Goal: Obtain resource: Obtain resource

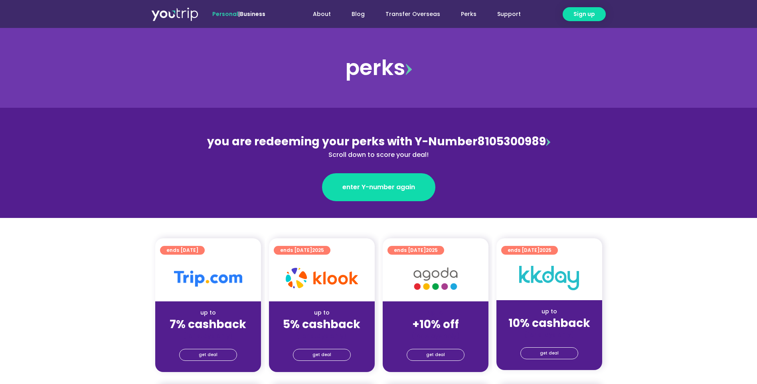
drag, startPoint x: 544, startPoint y: 141, endPoint x: 476, endPoint y: 143, distance: 67.8
click at [476, 143] on div "you are redeeming your perks with Y-Number 8105300989 Scroll down to score your…" at bounding box center [378, 146] width 346 height 26
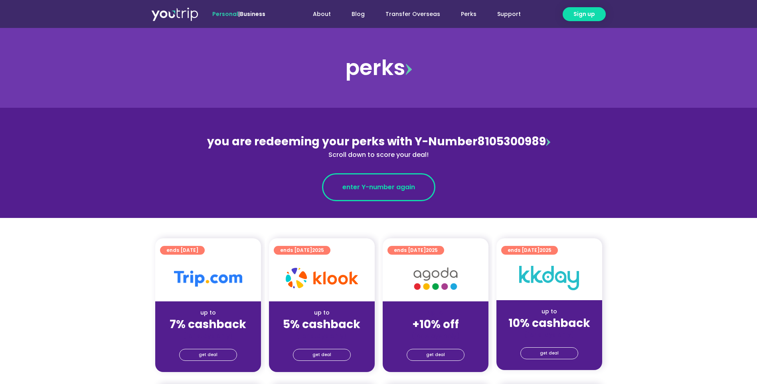
copy div "8105300989"
click at [410, 185] on span "enter Y-number again" at bounding box center [378, 187] width 73 height 10
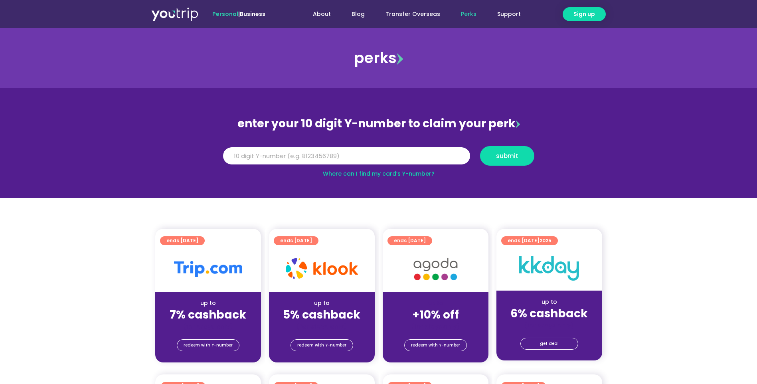
click at [325, 142] on div "Y Number submit" at bounding box center [378, 156] width 319 height 28
click at [320, 159] on input "Y Number" at bounding box center [346, 156] width 247 height 18
paste input "8105300989"
type input "8105300989"
click at [499, 159] on span "submit" at bounding box center [507, 156] width 22 height 6
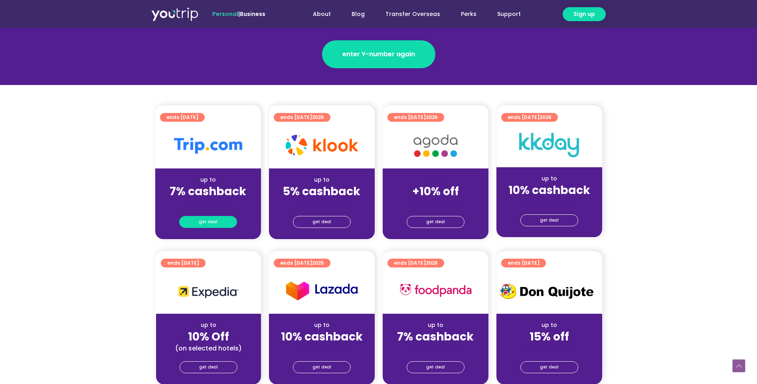
click at [192, 221] on link "get deal" at bounding box center [208, 222] width 58 height 12
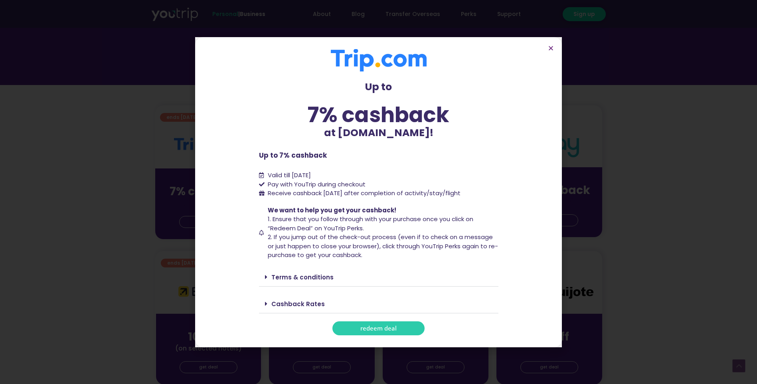
click at [376, 329] on span "redeem deal" at bounding box center [378, 328] width 36 height 6
